Goal: Communication & Community: Answer question/provide support

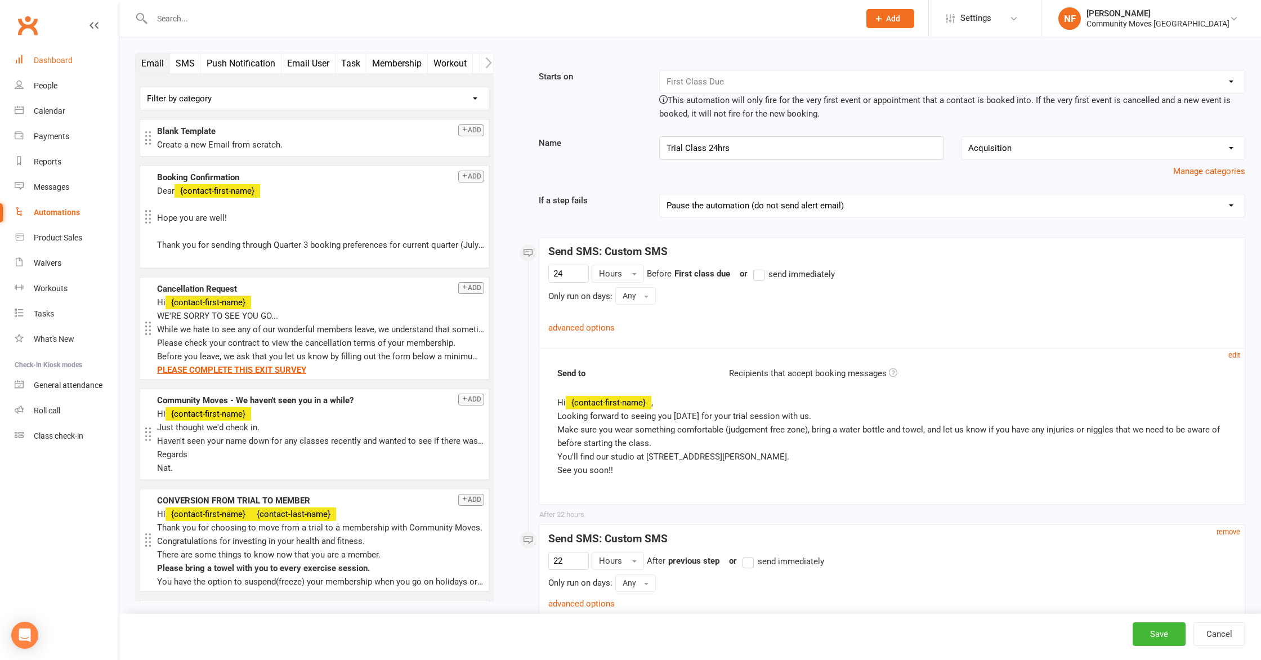
click at [52, 62] on div "Dashboard" at bounding box center [53, 60] width 39 height 9
click at [59, 214] on div "Automations" at bounding box center [57, 212] width 46 height 9
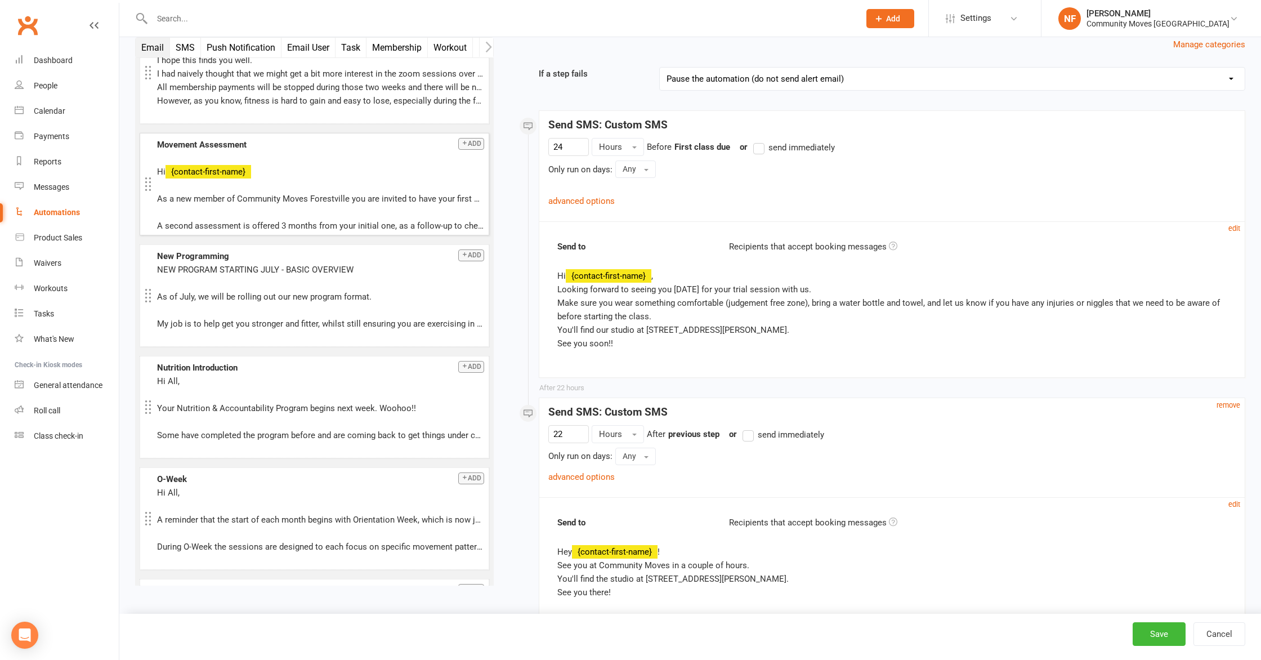
scroll to position [807, 0]
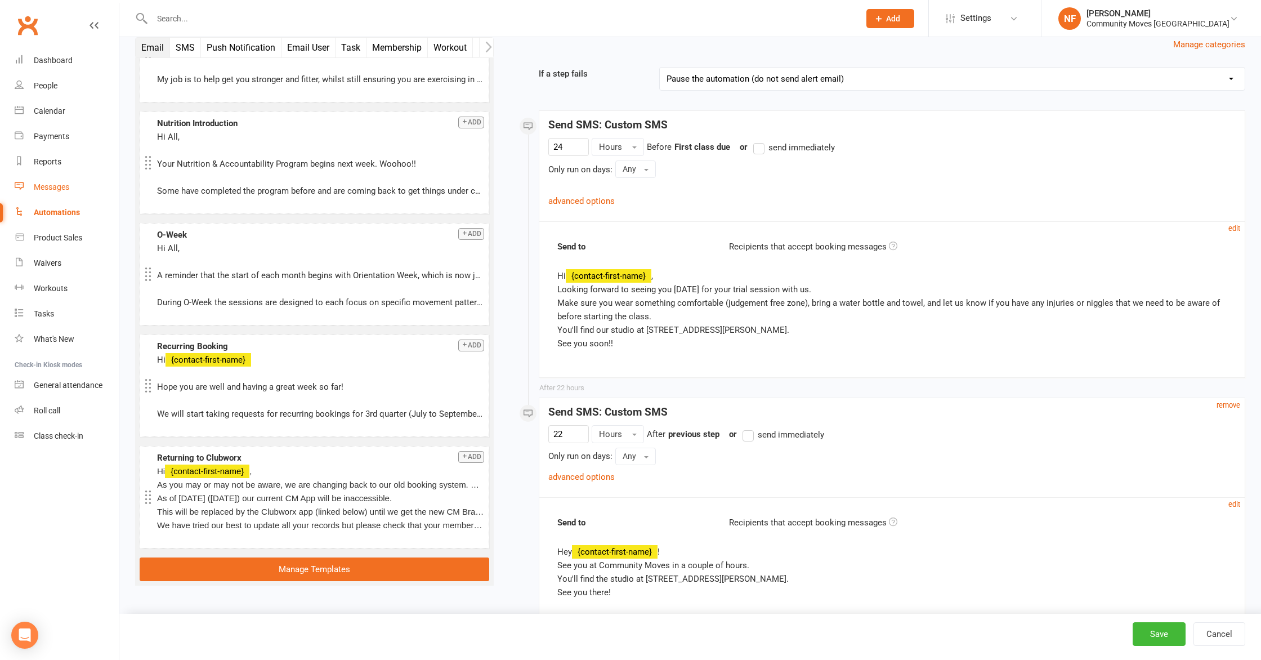
click at [65, 184] on div "Messages" at bounding box center [51, 186] width 35 height 9
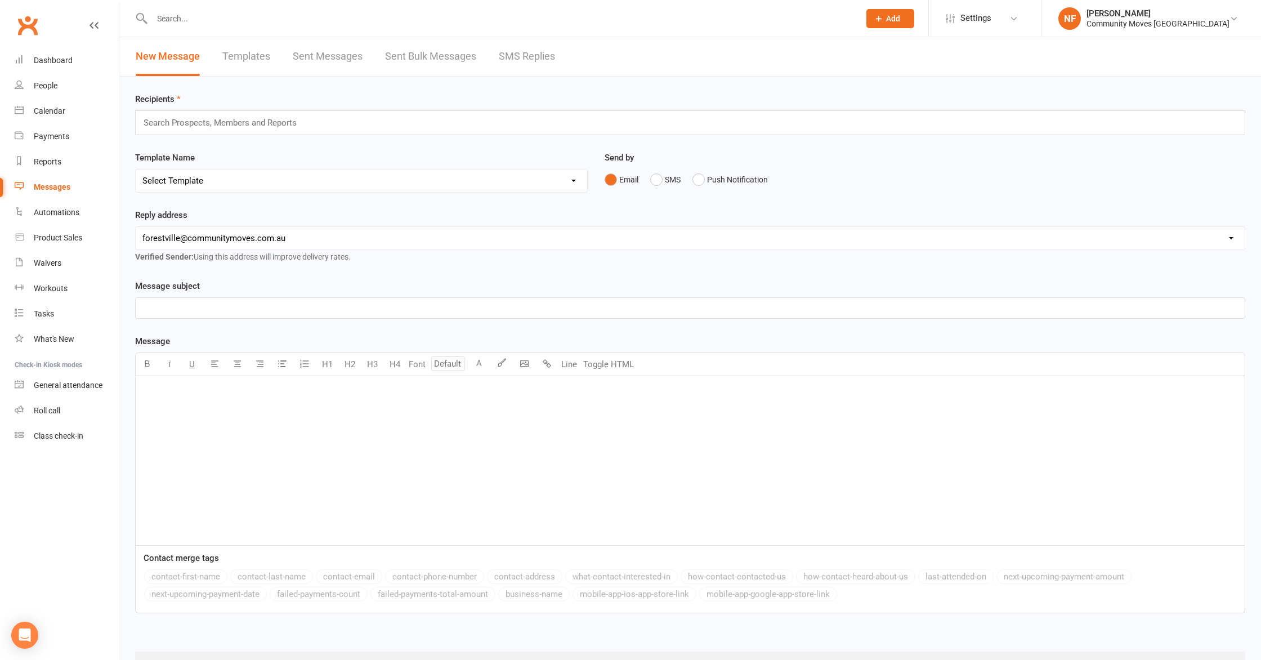
click at [508, 53] on link "SMS Replies" at bounding box center [527, 56] width 56 height 39
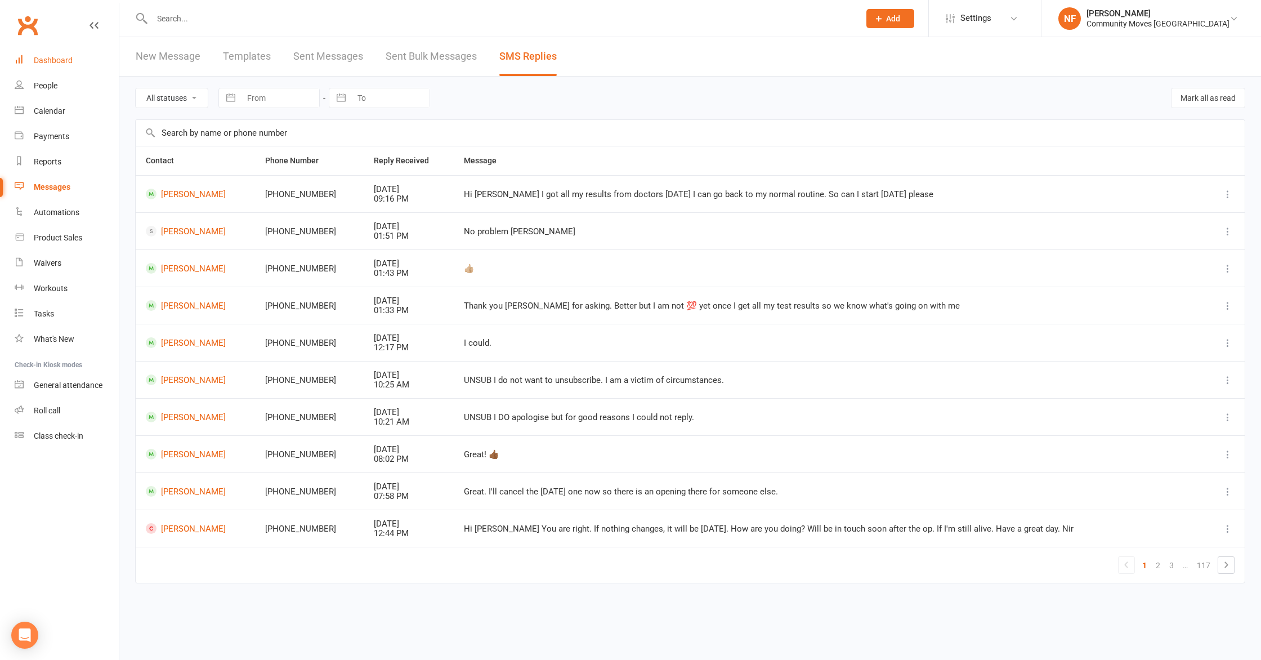
click at [59, 61] on div "Dashboard" at bounding box center [53, 60] width 39 height 9
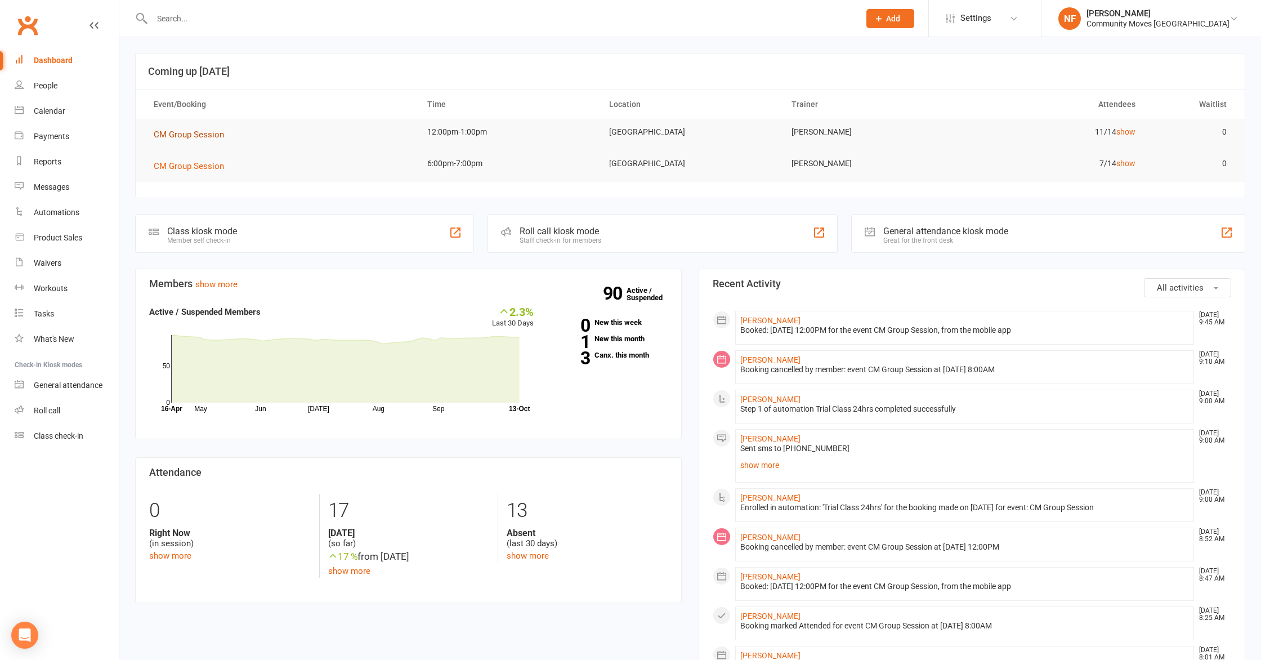
click at [195, 134] on span "CM Group Session" at bounding box center [189, 134] width 70 height 10
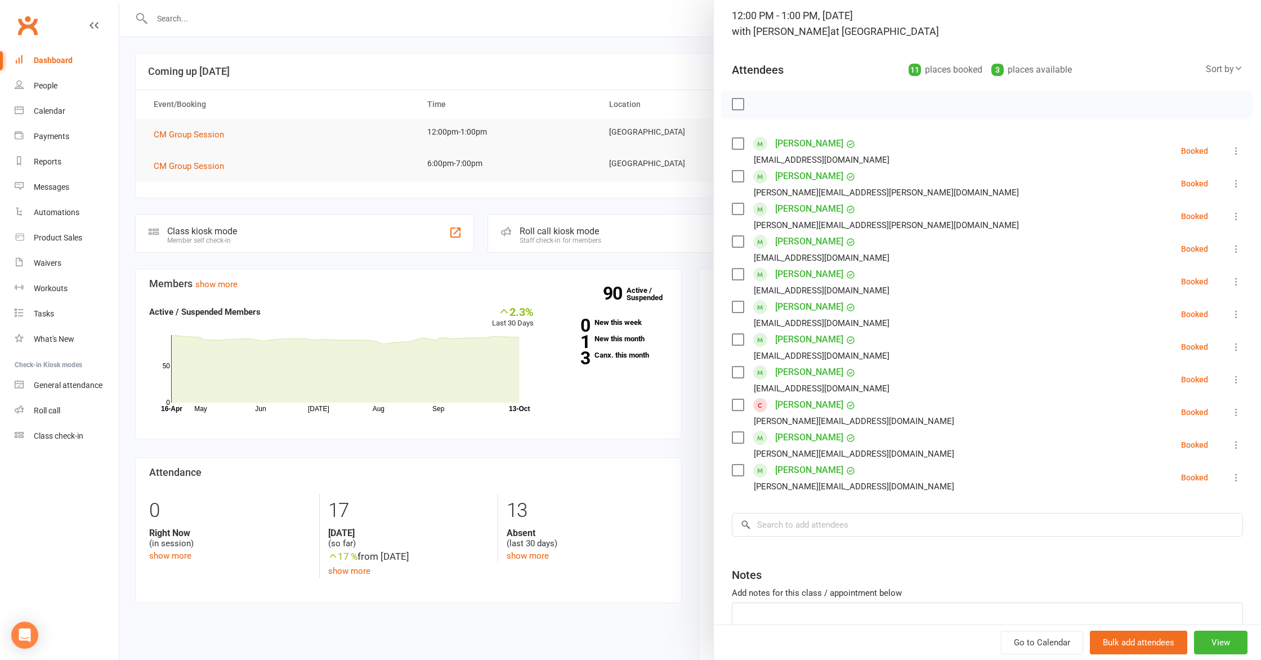
scroll to position [77, 0]
click at [157, 19] on div at bounding box center [690, 330] width 1142 height 660
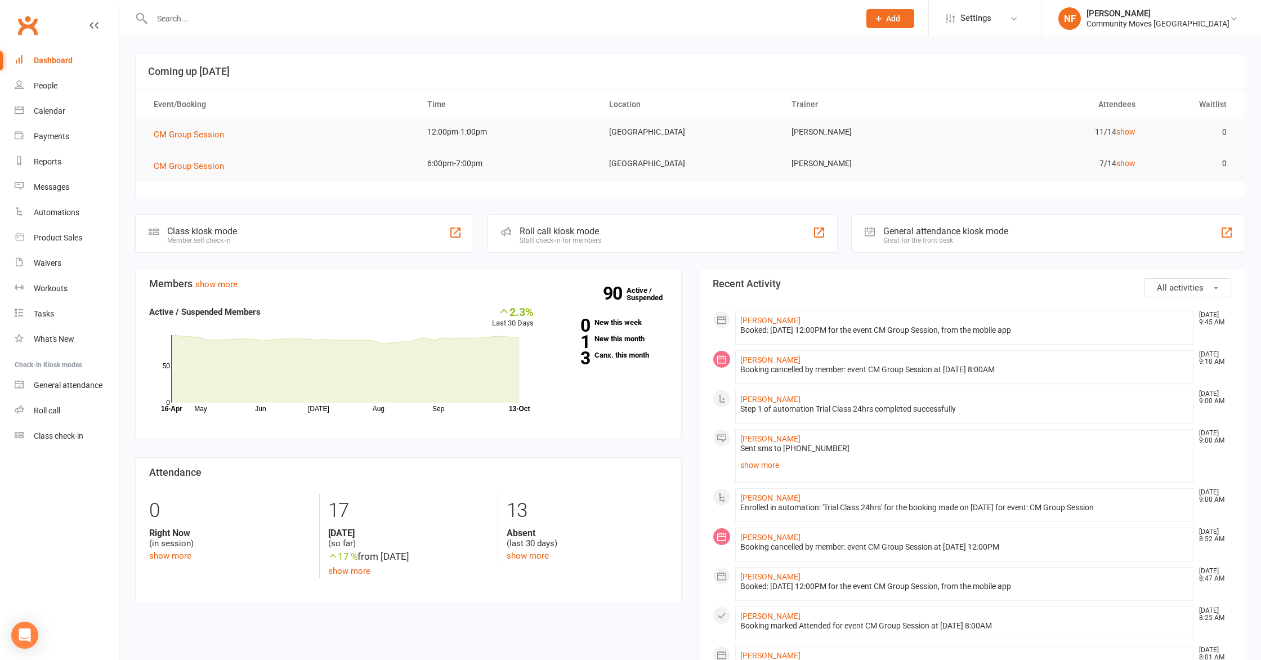
click at [173, 20] on input "text" at bounding box center [500, 19] width 703 height 16
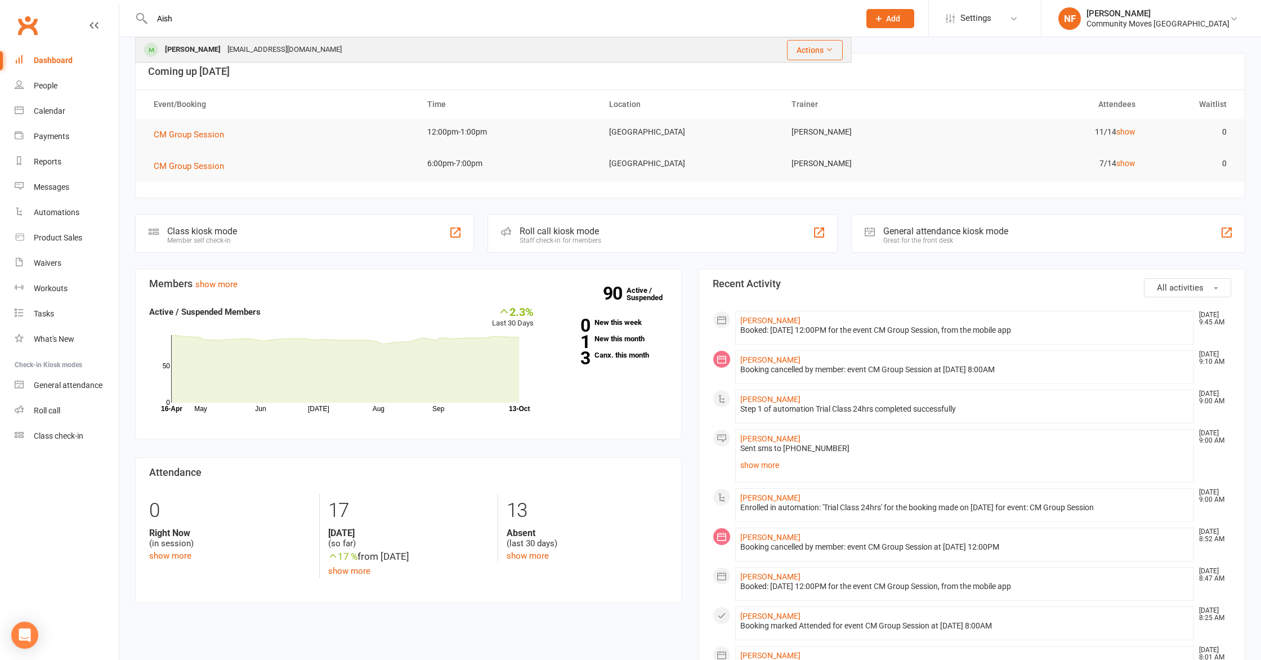
type input "Aish"
click at [181, 49] on div "[PERSON_NAME]" at bounding box center [193, 50] width 62 height 16
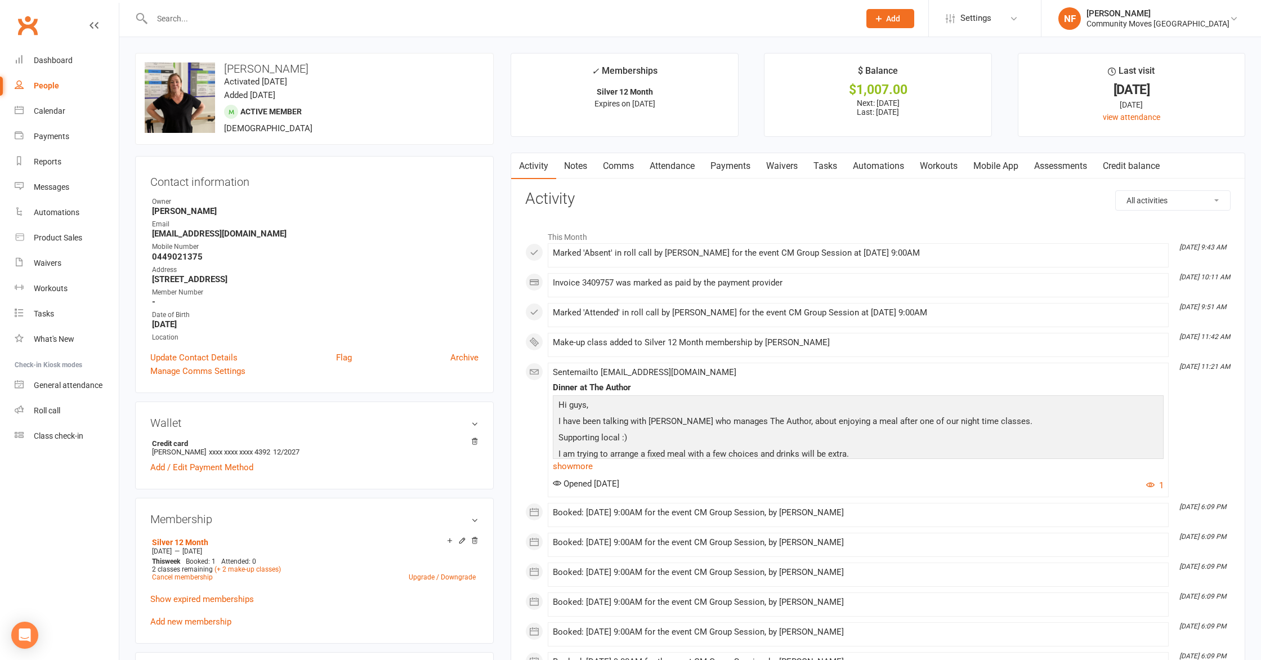
click at [632, 166] on link "Comms" at bounding box center [618, 166] width 47 height 26
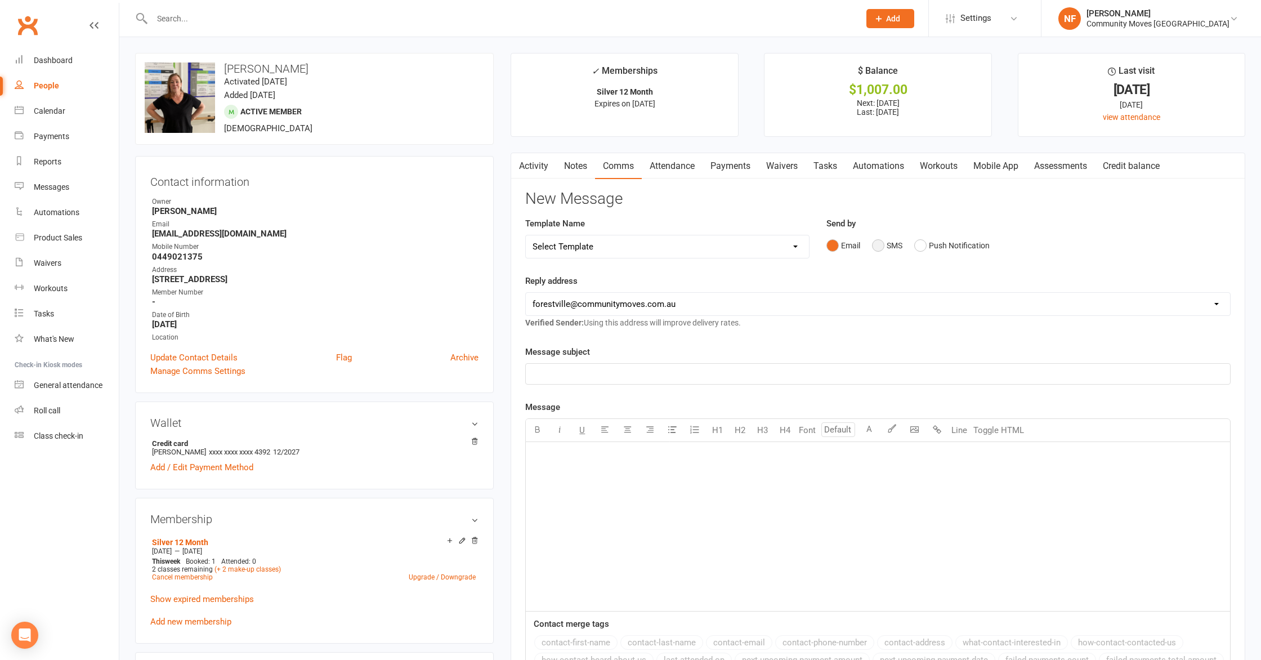
click at [876, 244] on button "SMS" at bounding box center [887, 245] width 30 height 21
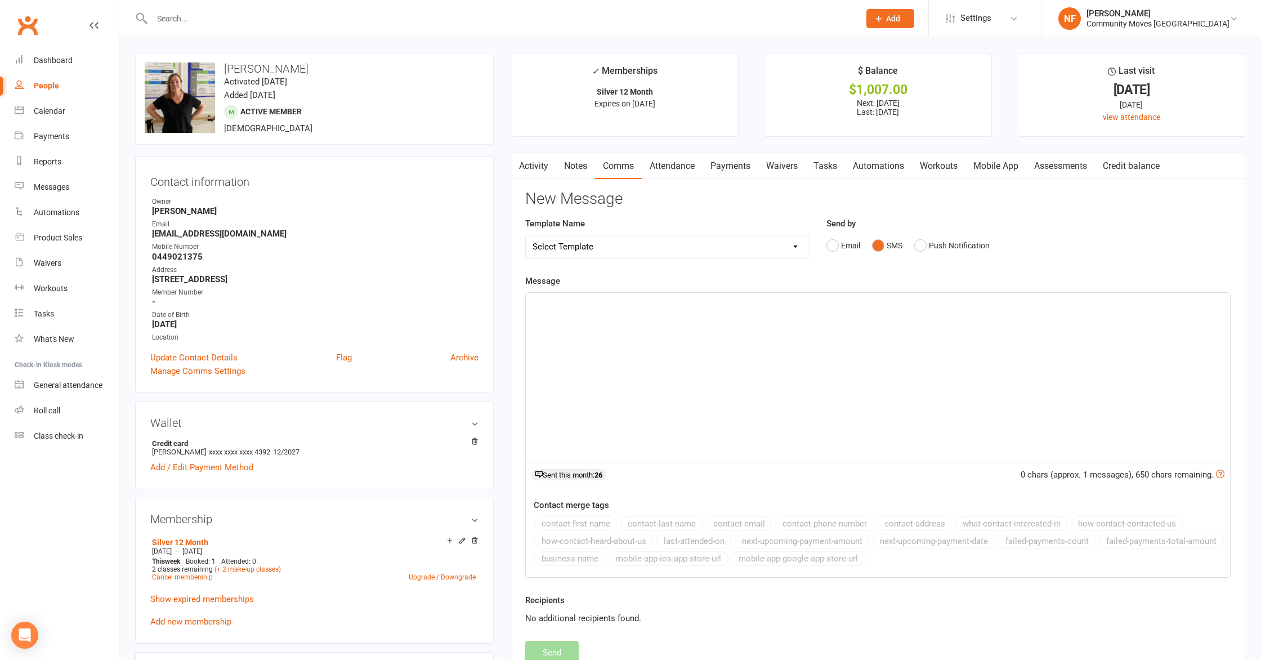
click at [876, 326] on div "﻿" at bounding box center [878, 377] width 704 height 169
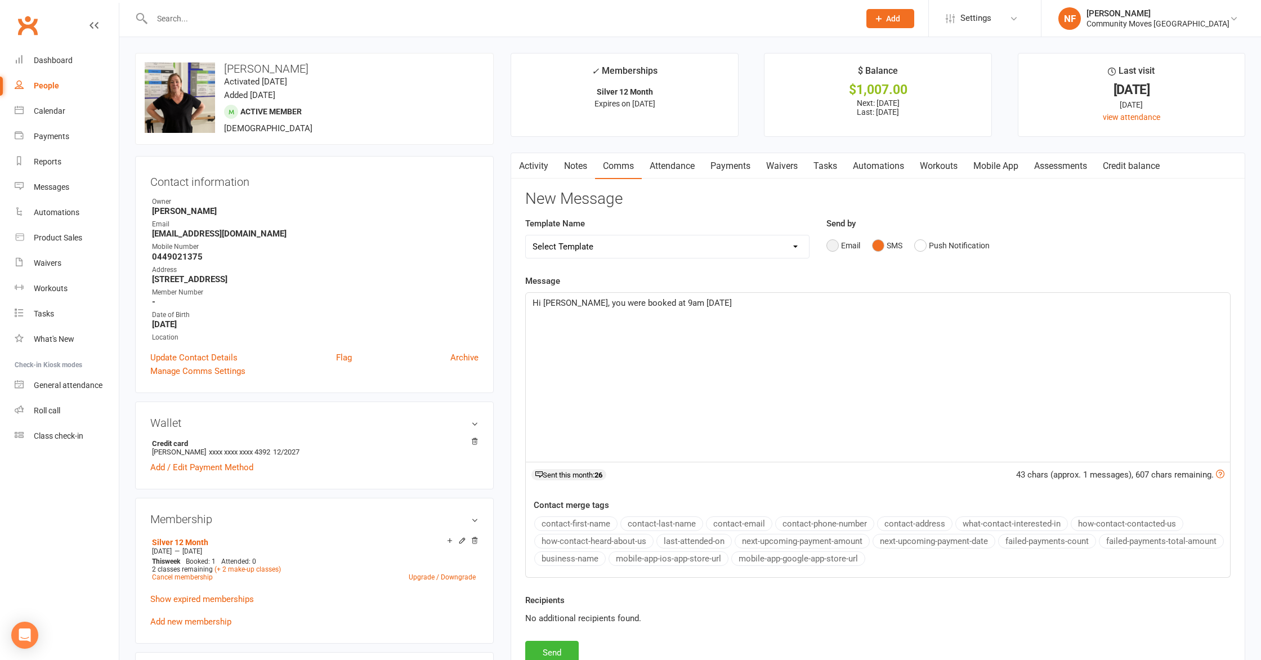
click at [833, 247] on button "Email" at bounding box center [843, 245] width 34 height 21
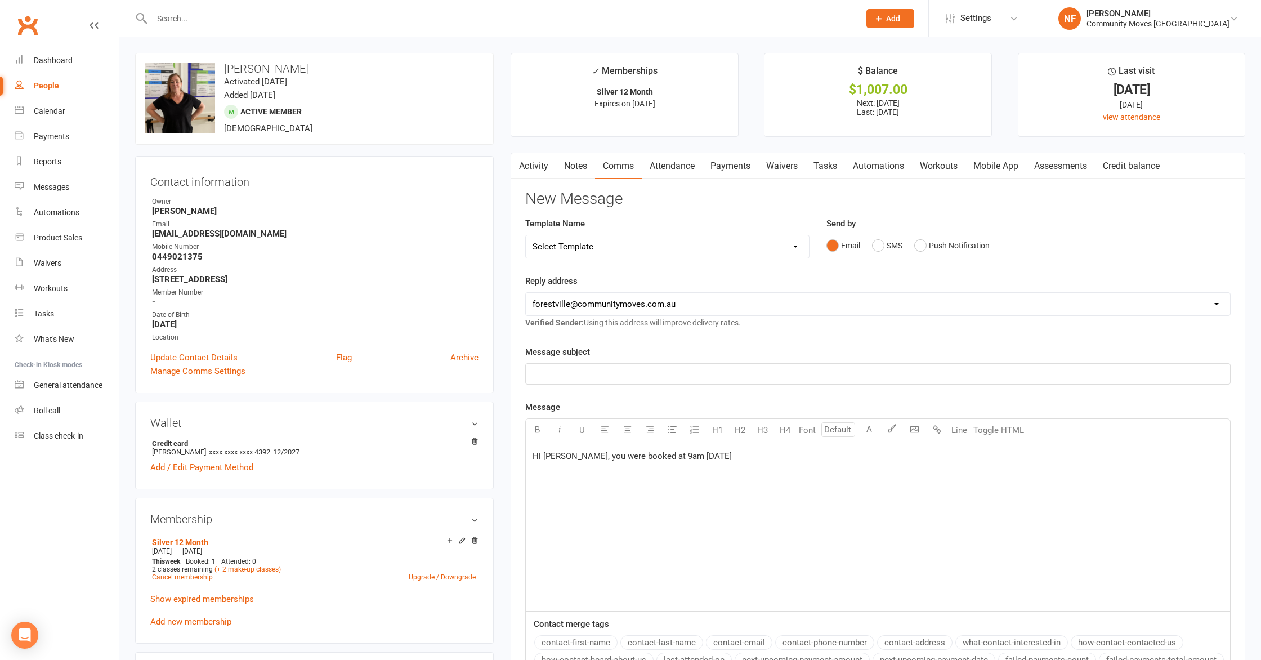
drag, startPoint x: 573, startPoint y: 454, endPoint x: 578, endPoint y: 450, distance: 6.4
click at [573, 454] on span "Hi [PERSON_NAME], you were booked at 9am [DATE]" at bounding box center [631, 456] width 199 height 10
click at [678, 473] on p "You were booked at 9am [DATE]" at bounding box center [877, 474] width 691 height 14
click at [635, 373] on p "﻿" at bounding box center [877, 374] width 691 height 14
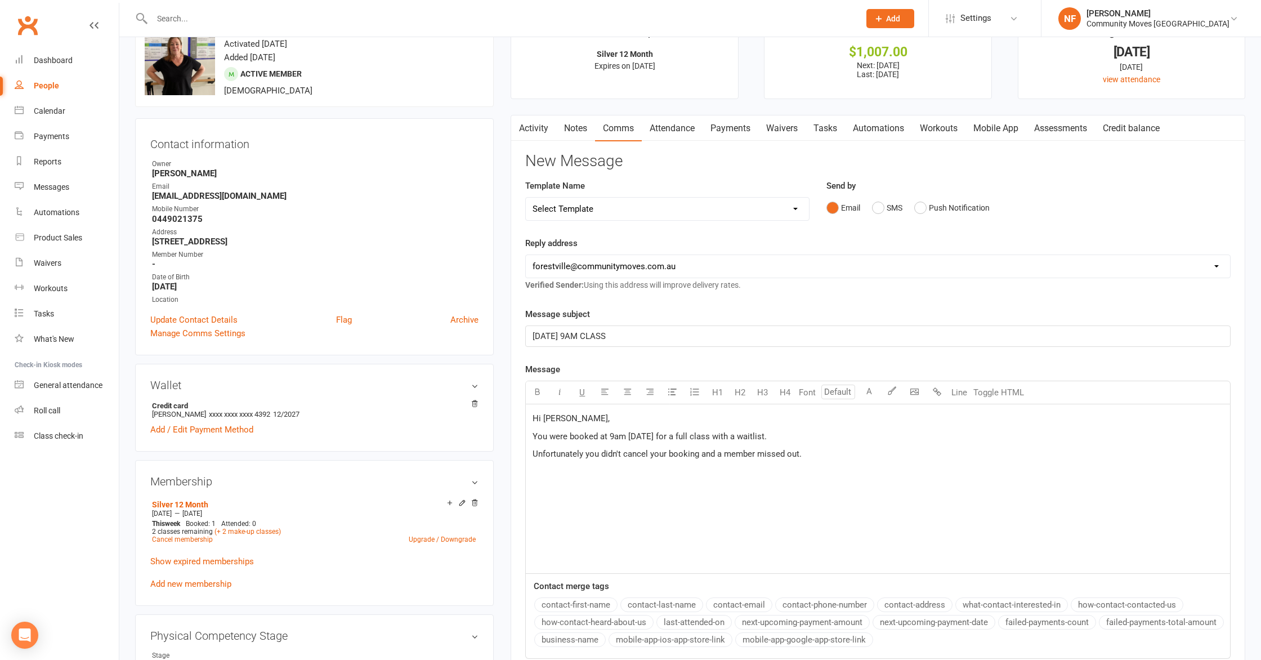
scroll to position [41, 0]
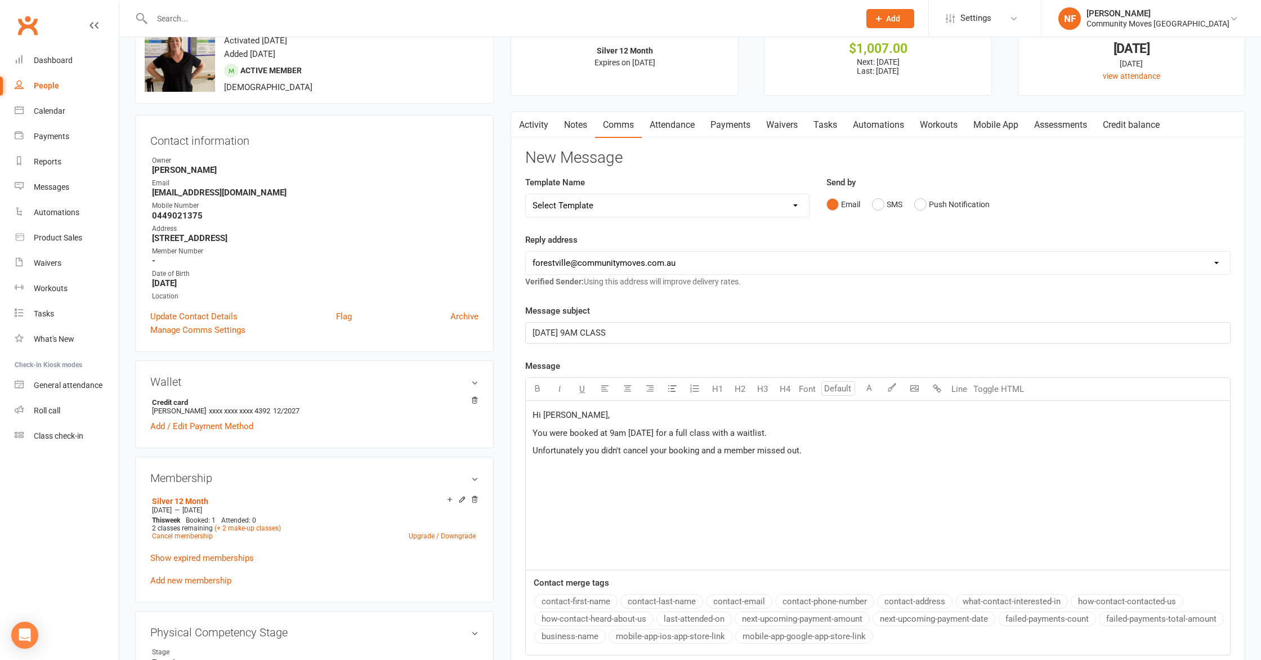
click at [812, 453] on p "Unfortunately you didn't cancel your booking and a member missed out." at bounding box center [877, 451] width 691 height 14
click at [589, 469] on span "Our policy is 1 $7 fee for this" at bounding box center [586, 468] width 108 height 10
click at [678, 468] on p "Our policy is now a $7 fee for this" at bounding box center [877, 469] width 691 height 14
